Goal: Find specific page/section: Find specific page/section

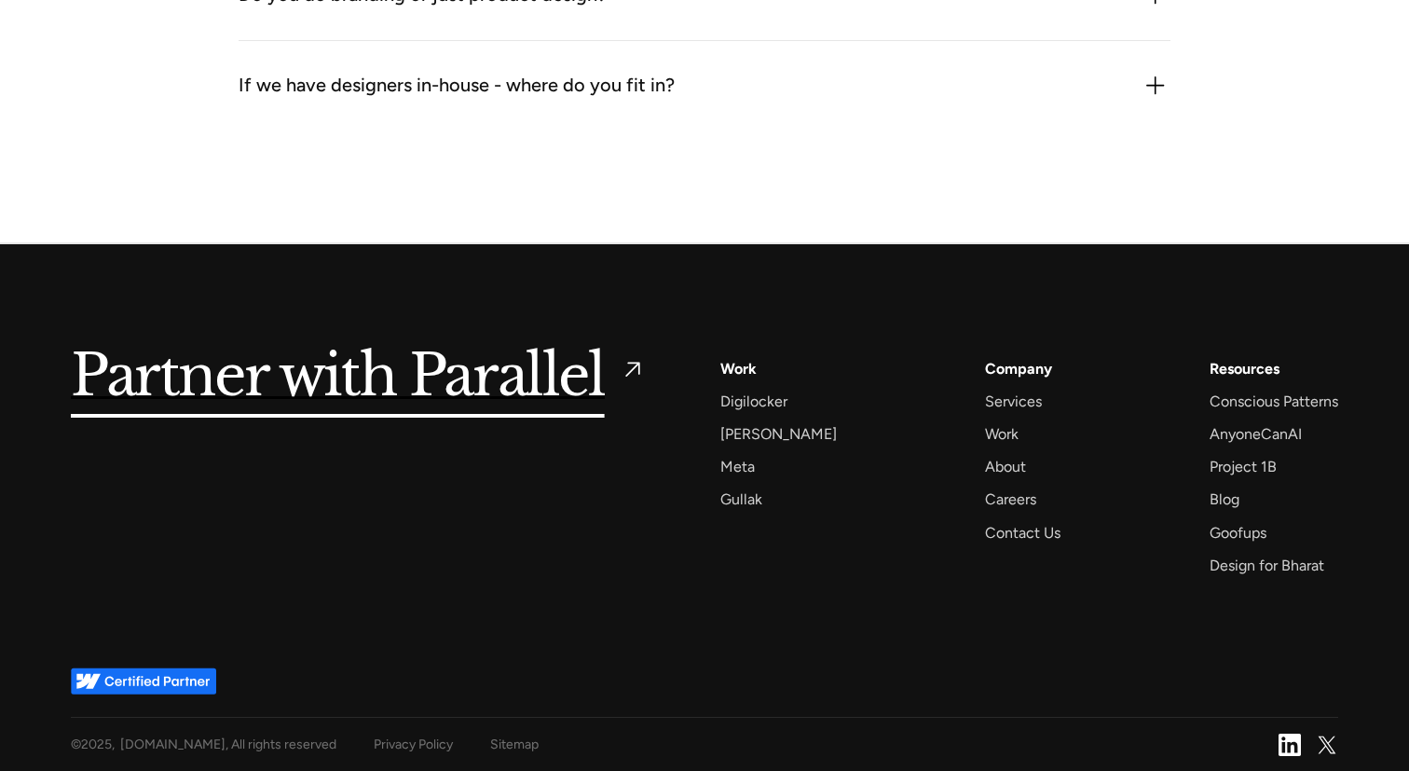
click at [649, 266] on div "Partner with Parallel Services AI Design Sprint Design Sprint UX Design ProdUX …" at bounding box center [704, 455] width 1267 height 423
click at [991, 605] on div "Partner with Parallel Services AI Design Sprint Design Sprint UX Design ProdUX …" at bounding box center [704, 455] width 1267 height 423
click at [993, 535] on div "Contact Us" at bounding box center [1022, 532] width 75 height 25
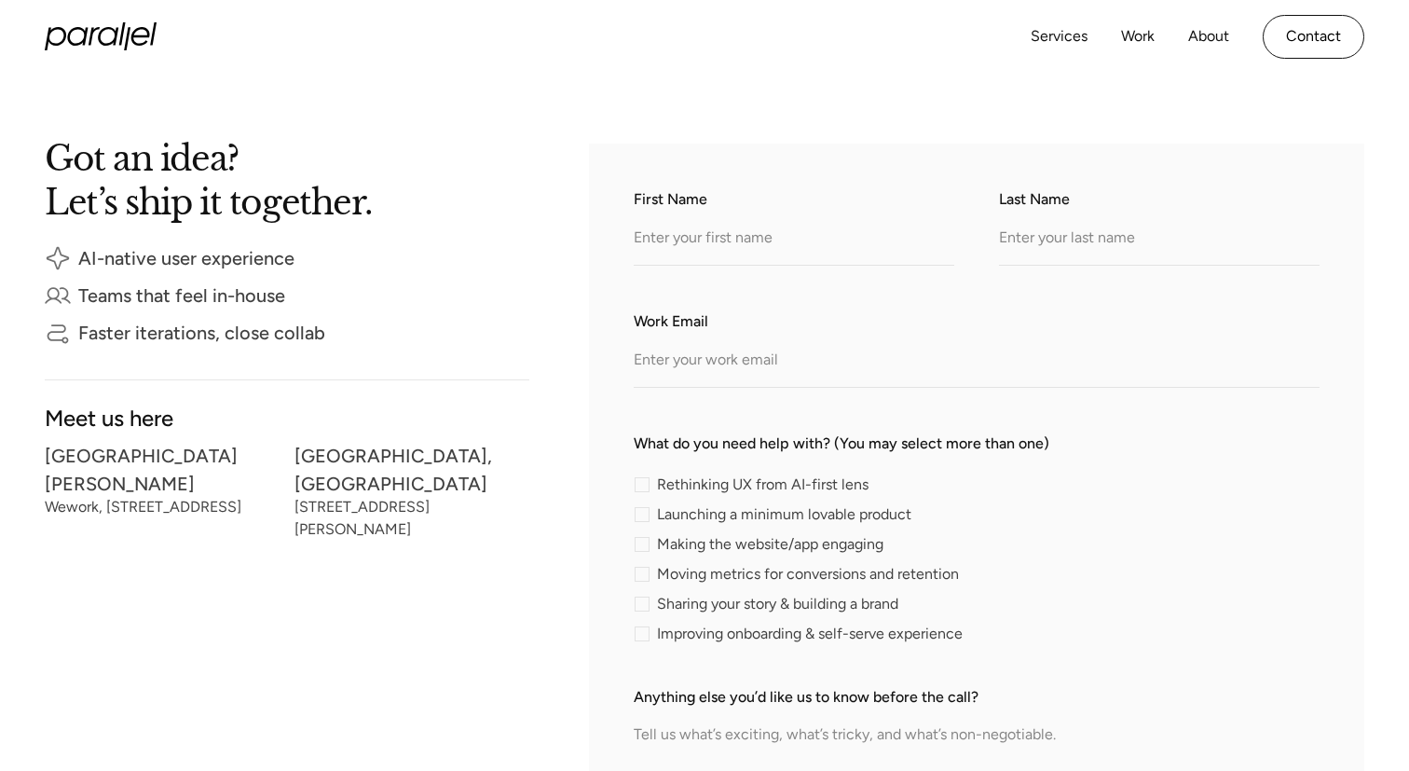
scroll to position [320, 0]
